Goal: Information Seeking & Learning: Learn about a topic

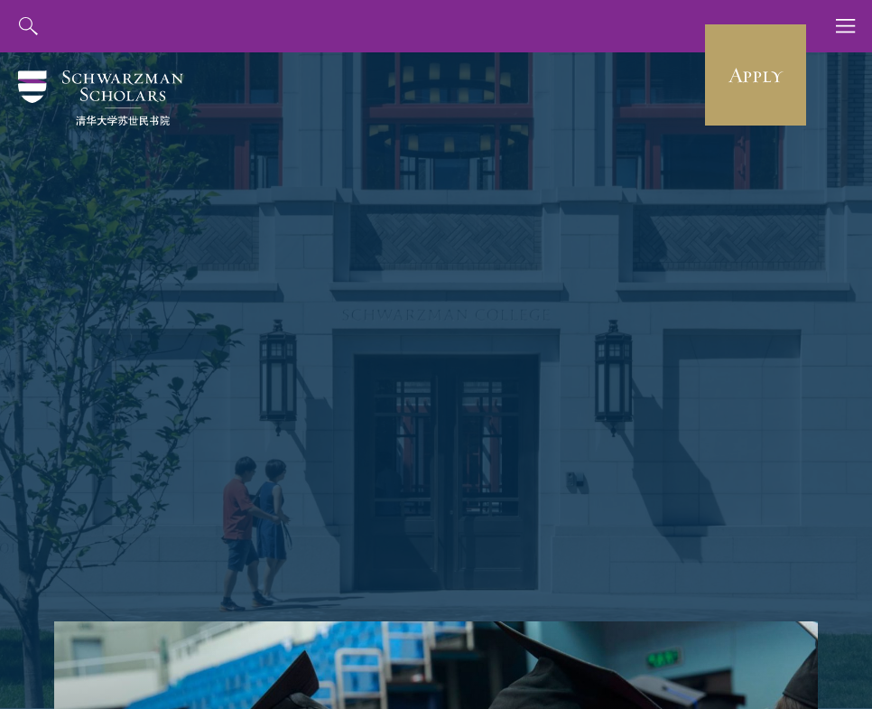
click at [847, 20] on use "button" at bounding box center [845, 26] width 19 height 14
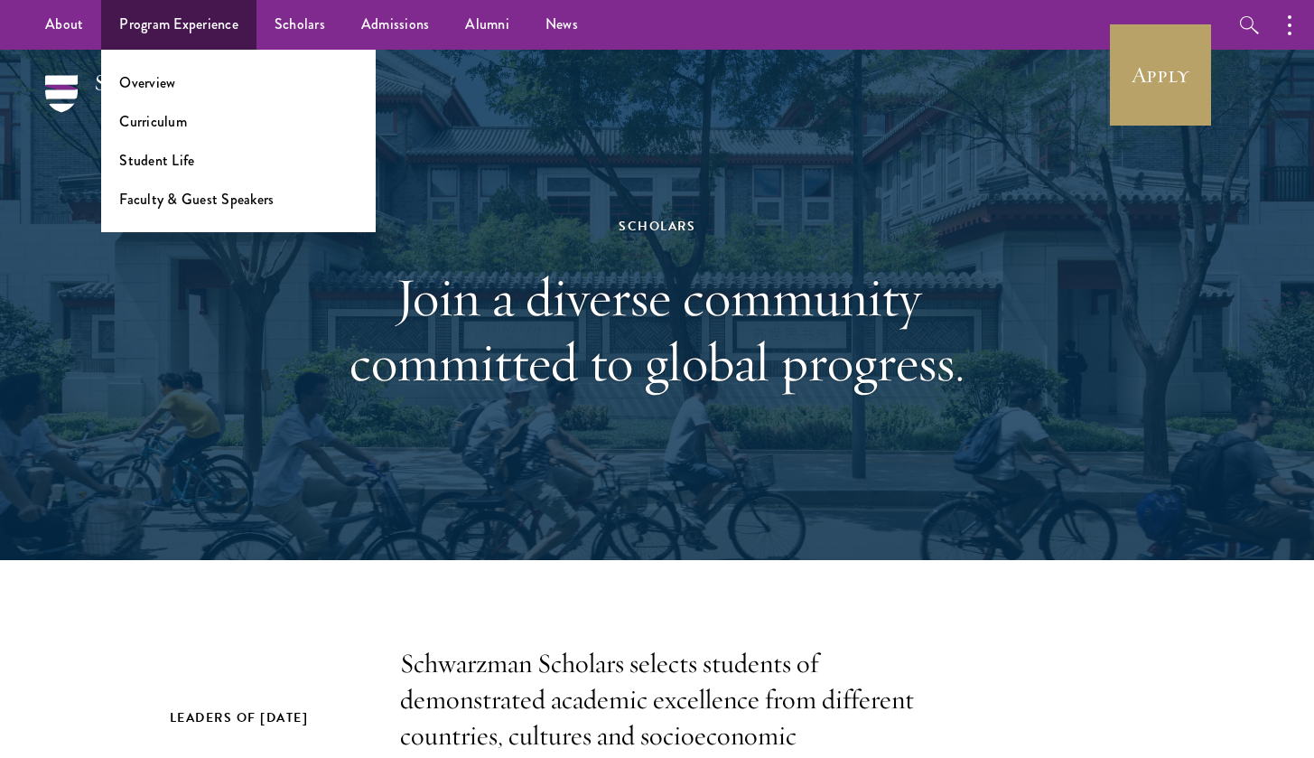
click at [184, 210] on ul "Overview Curriculum Student Life Faculty & Guest Speakers" at bounding box center [238, 141] width 275 height 182
click at [188, 199] on link "Faculty & Guest Speakers" at bounding box center [196, 199] width 154 height 21
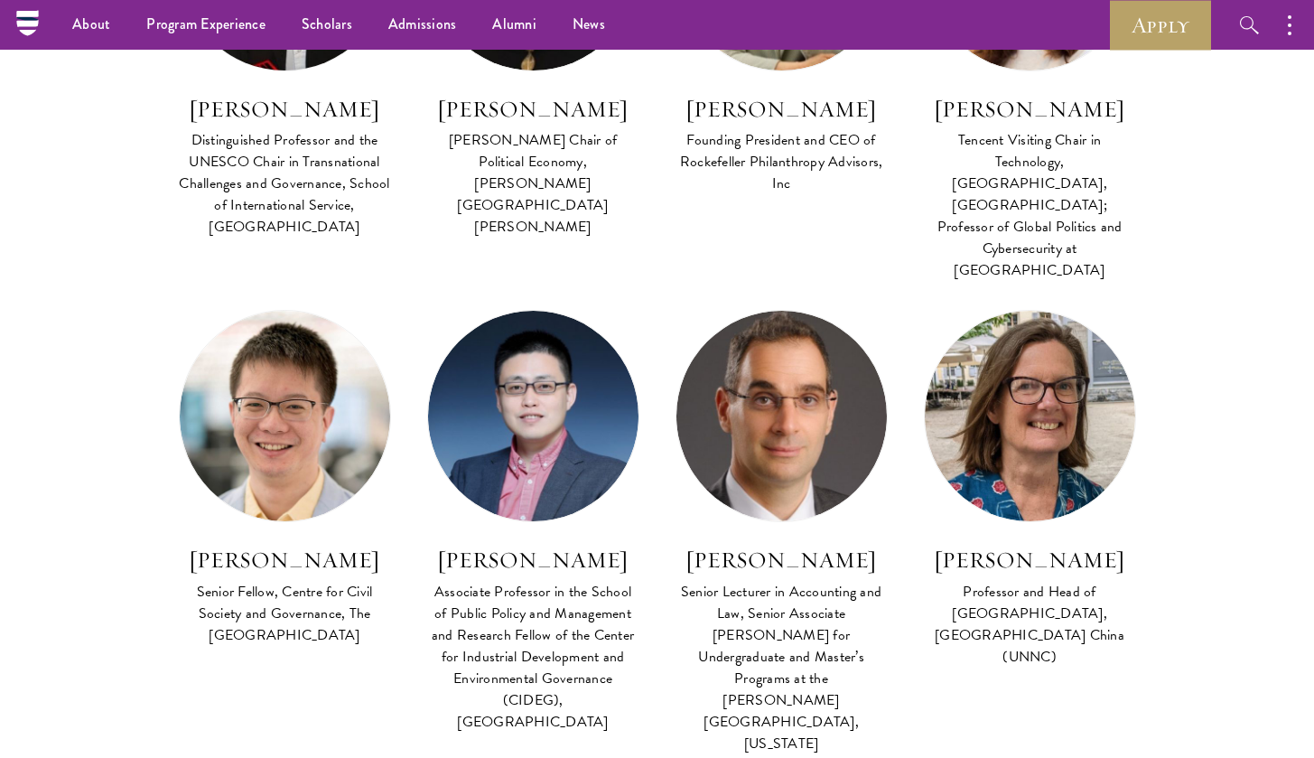
scroll to position [657, 0]
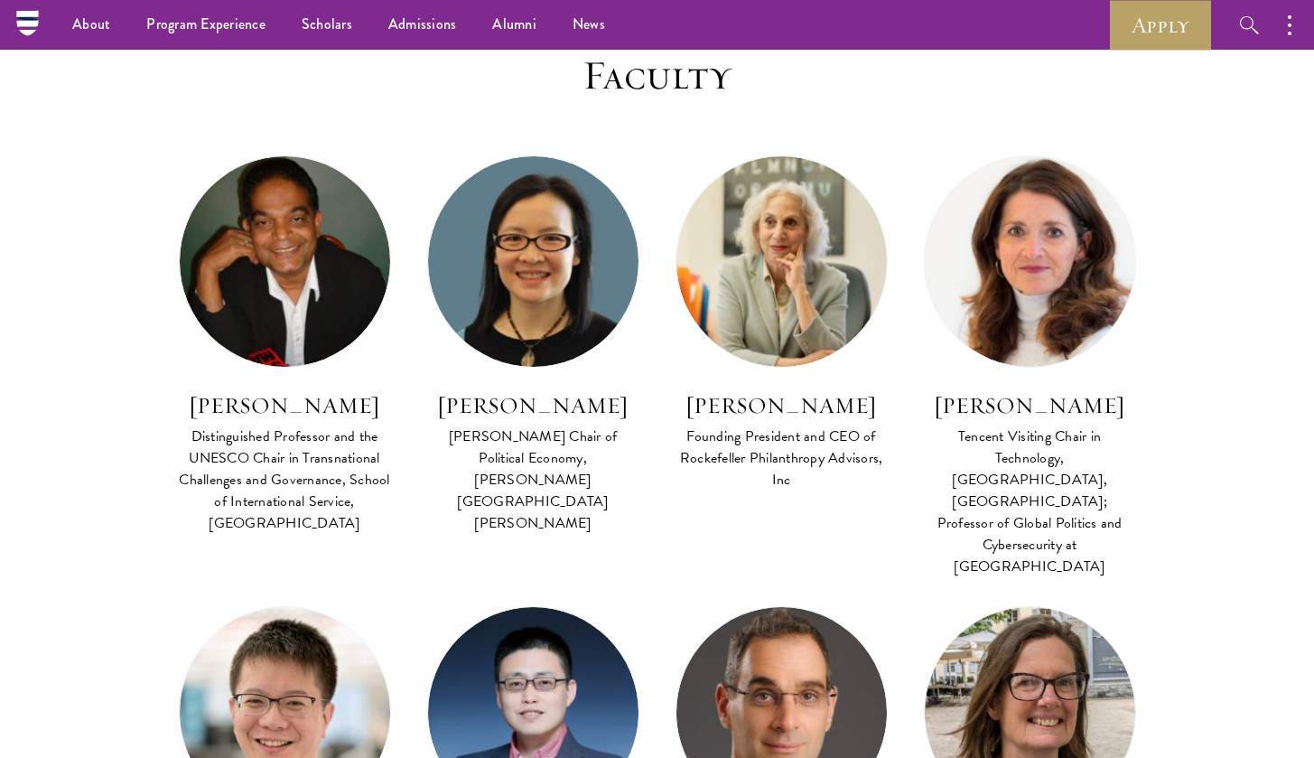
drag, startPoint x: 209, startPoint y: 392, endPoint x: 439, endPoint y: 112, distance: 362.5
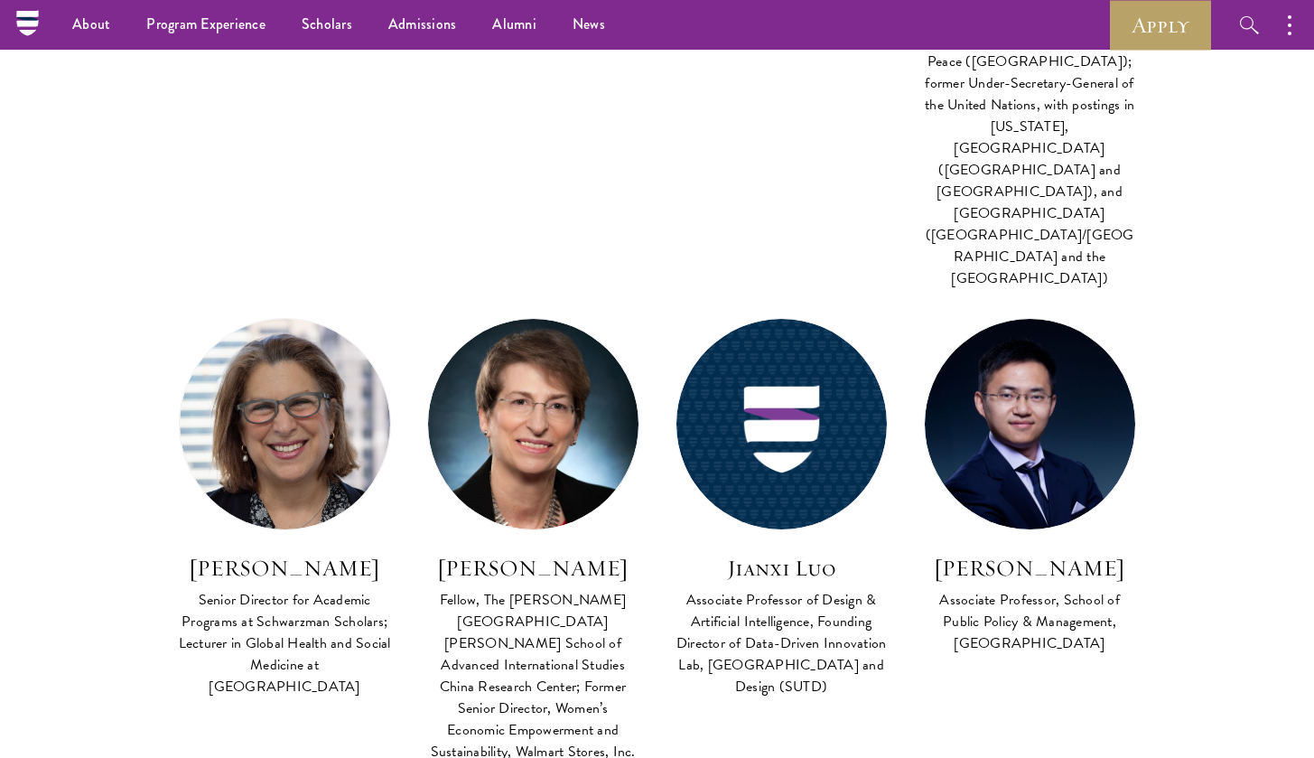
scroll to position [2652, 0]
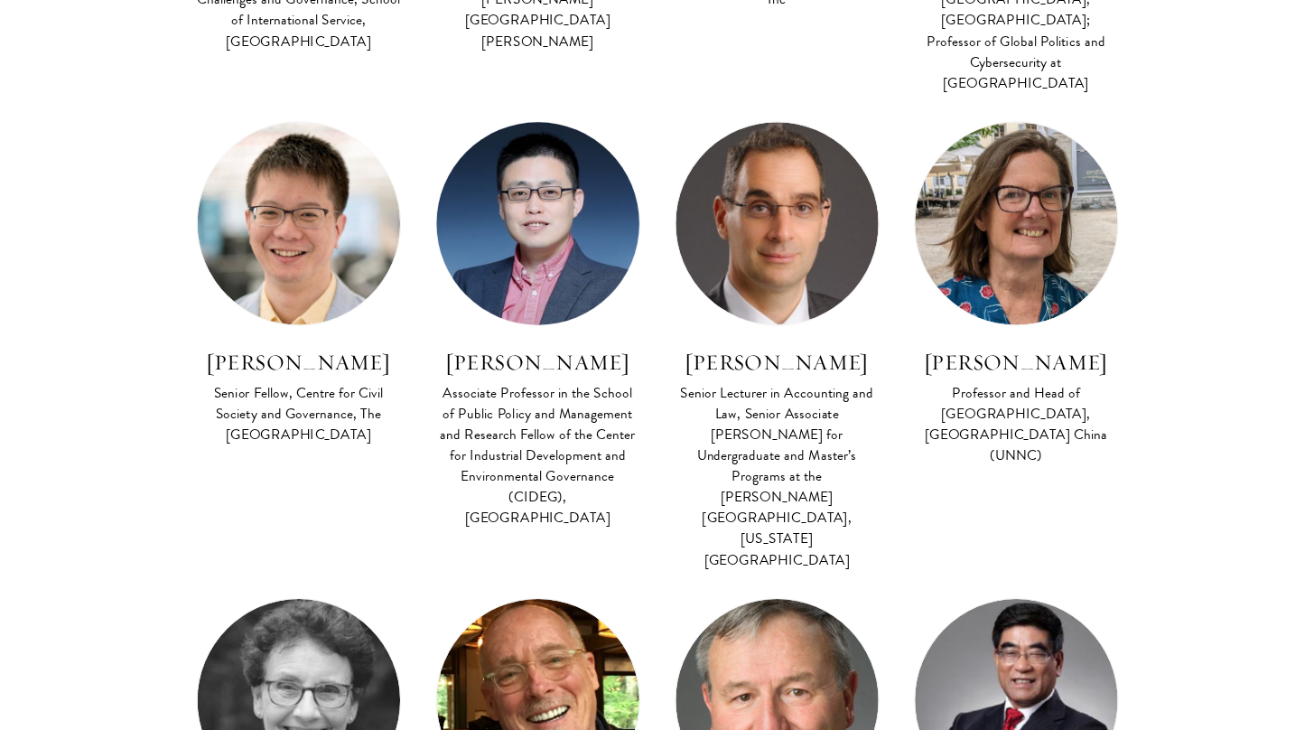
scroll to position [1295, 0]
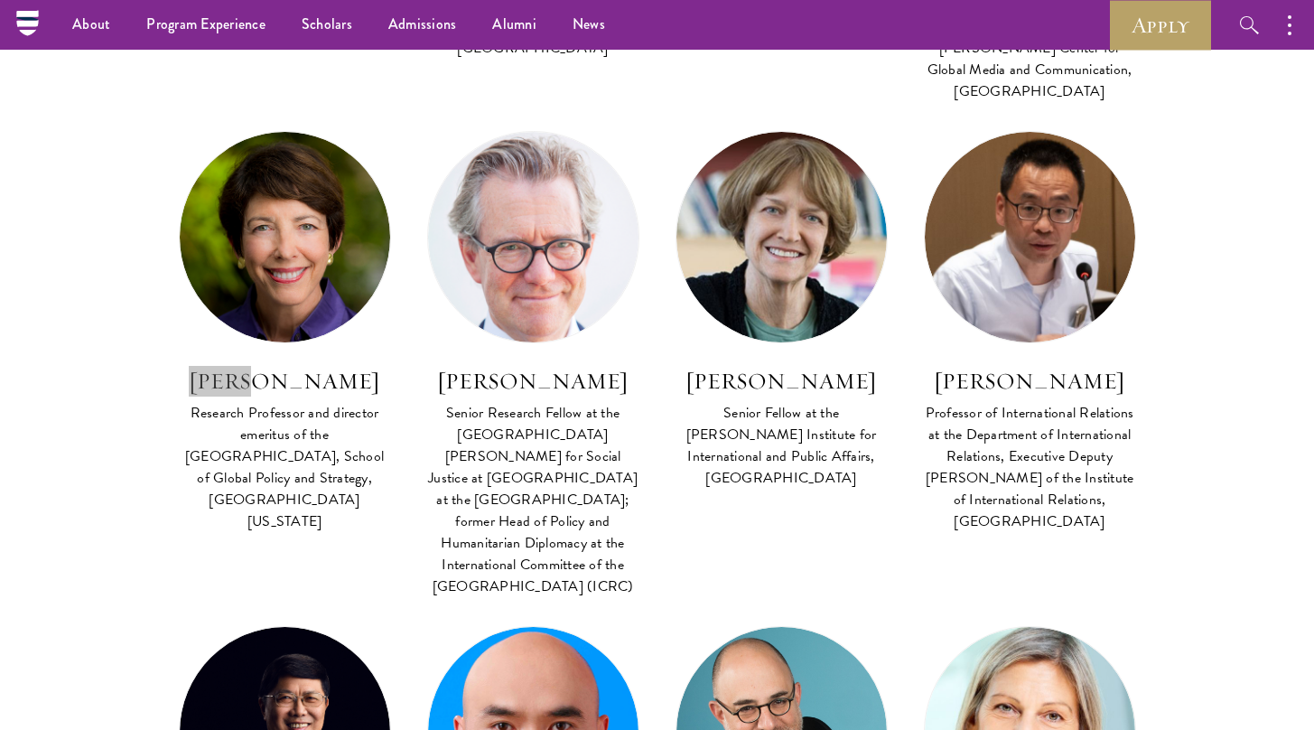
scroll to position [4647, 0]
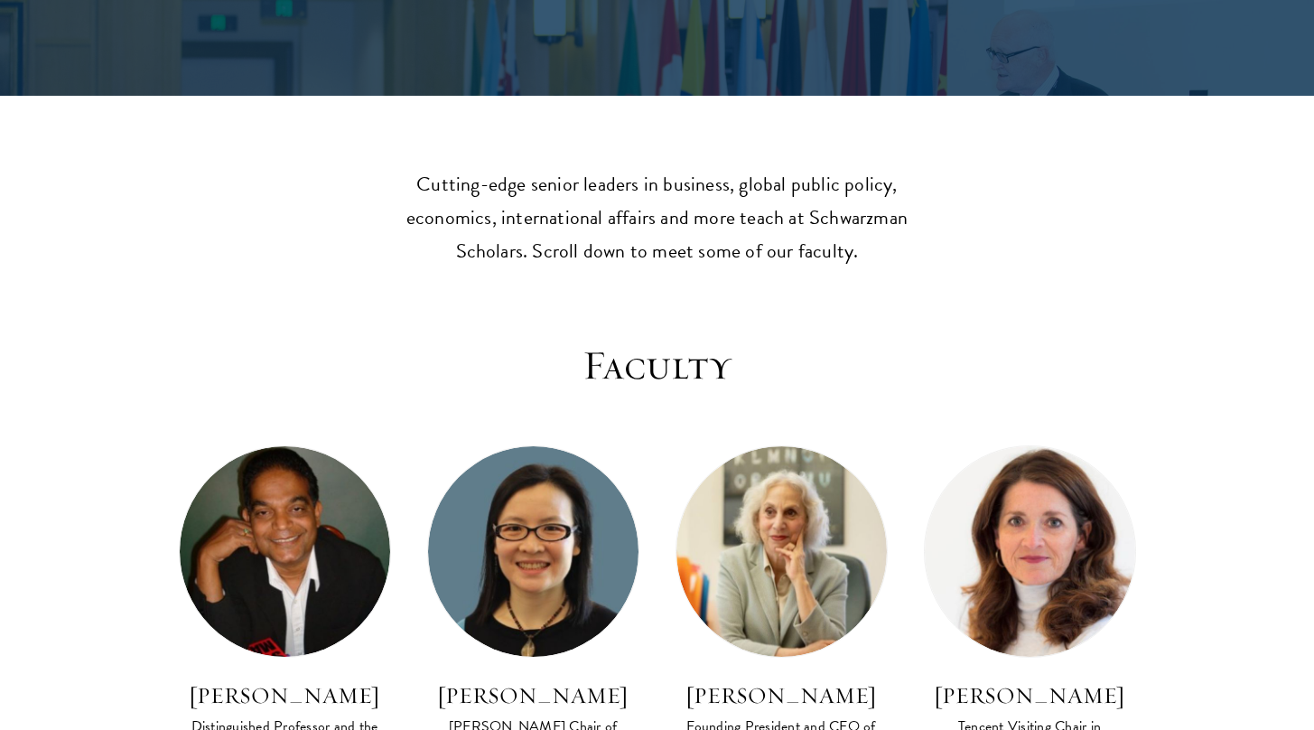
scroll to position [789, 0]
